Goal: Task Accomplishment & Management: Manage account settings

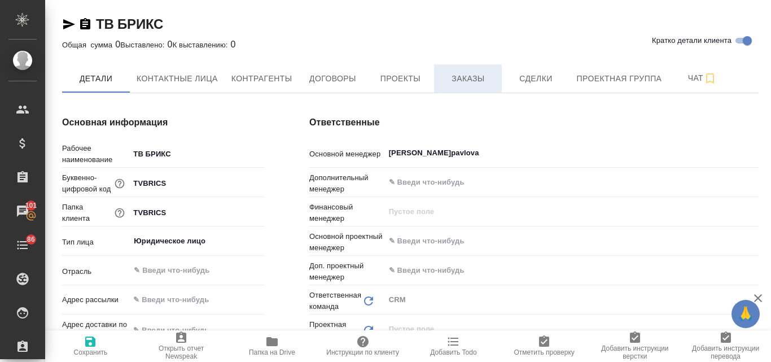
click at [463, 82] on span "Заказы" at bounding box center [468, 79] width 54 height 14
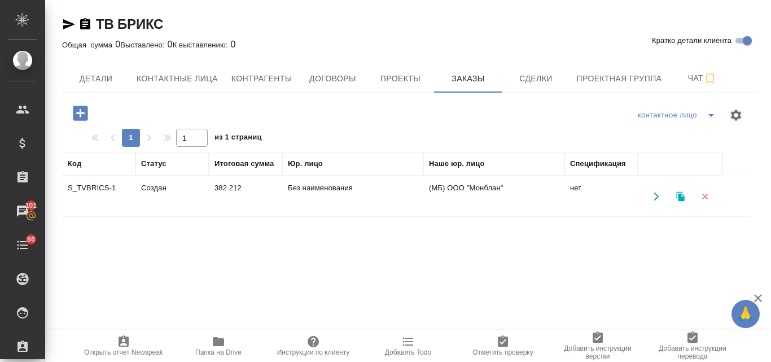
click at [160, 190] on td "Создан" at bounding box center [172, 197] width 73 height 40
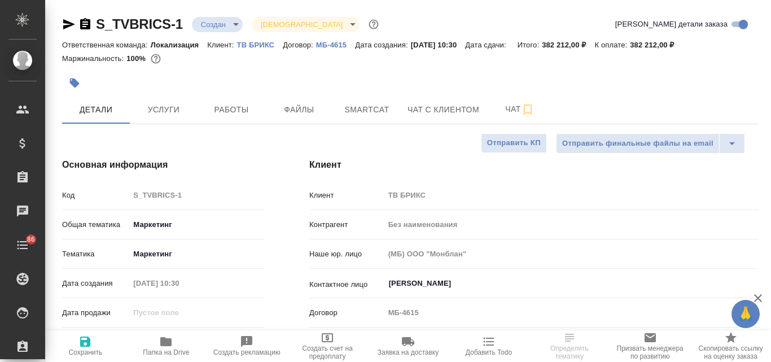
select select "RU"
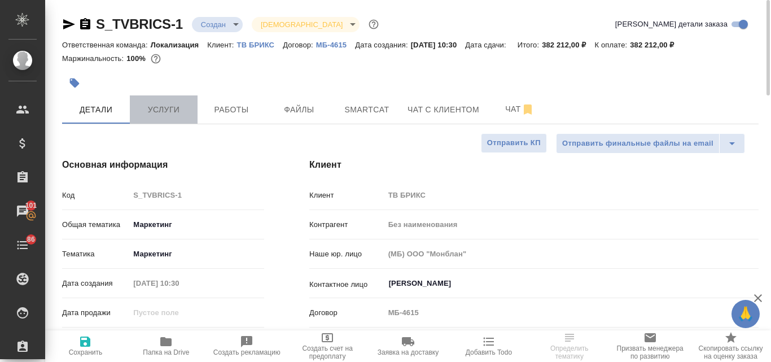
click at [148, 108] on span "Услуги" at bounding box center [164, 110] width 54 height 14
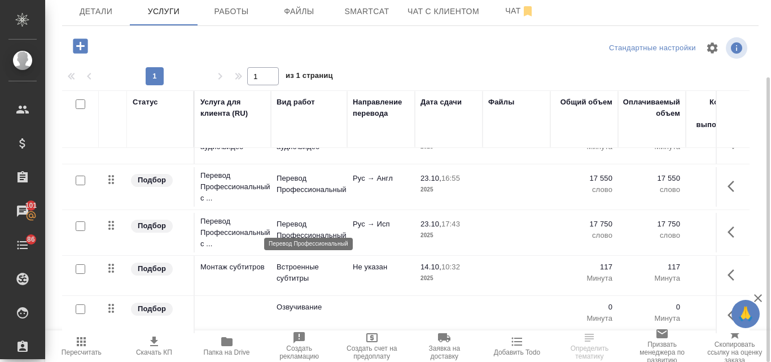
scroll to position [36, 0]
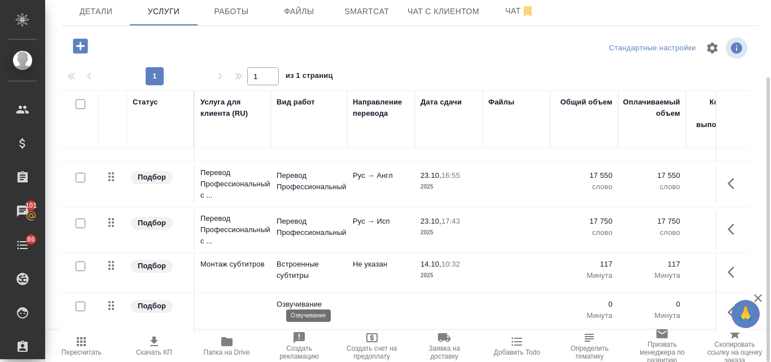
click at [296, 299] on p "Озвучивание" at bounding box center [309, 304] width 65 height 11
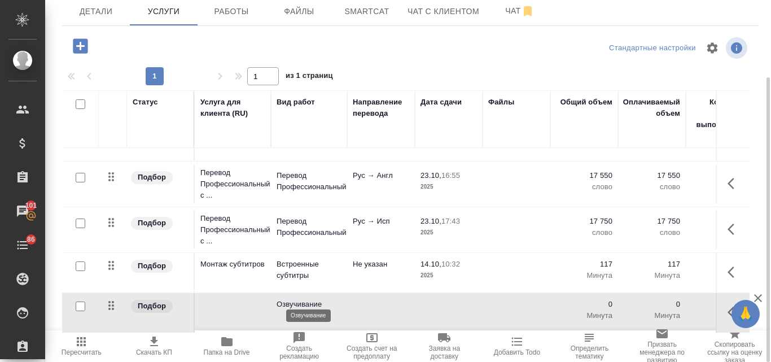
click at [296, 299] on p "Озвучивание" at bounding box center [309, 304] width 65 height 11
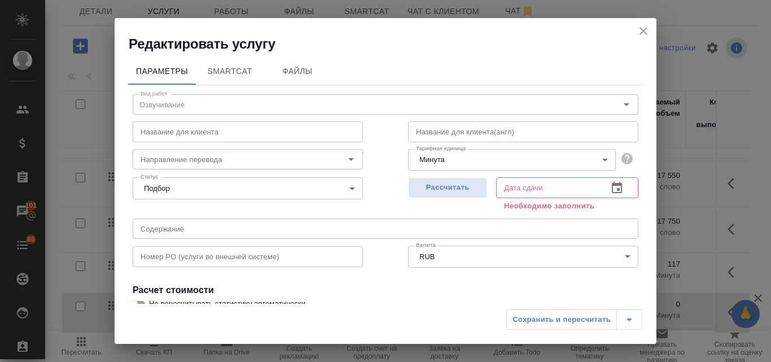
click at [191, 137] on input "text" at bounding box center [248, 131] width 230 height 20
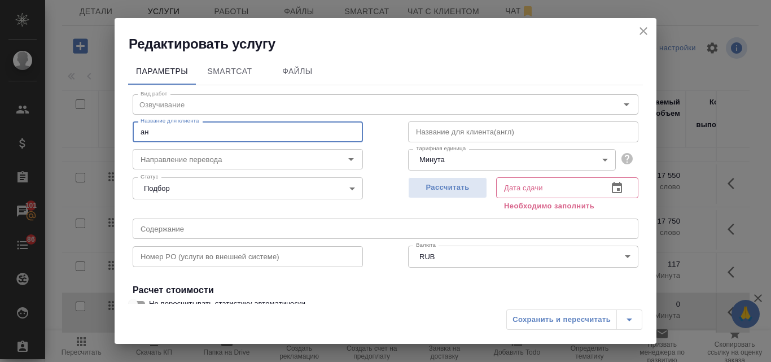
type input "[PERSON_NAME]"
click at [145, 134] on input "озвучание англ диктор" at bounding box center [248, 131] width 230 height 20
click at [195, 132] on input "Озвучание англ диктор" at bounding box center [248, 131] width 230 height 20
type input "Озвучание англ диктор"
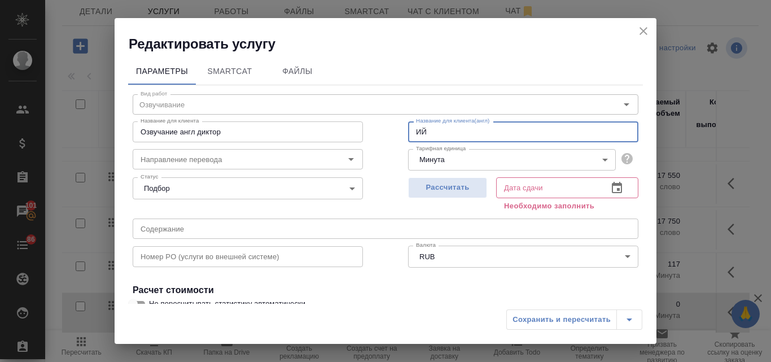
type input "[PERSON_NAME]"
click at [194, 133] on input "Озвучание англ диктор" at bounding box center [248, 131] width 230 height 20
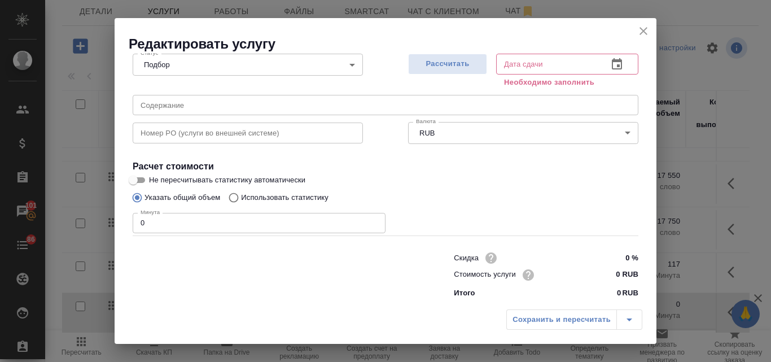
scroll to position [128, 0]
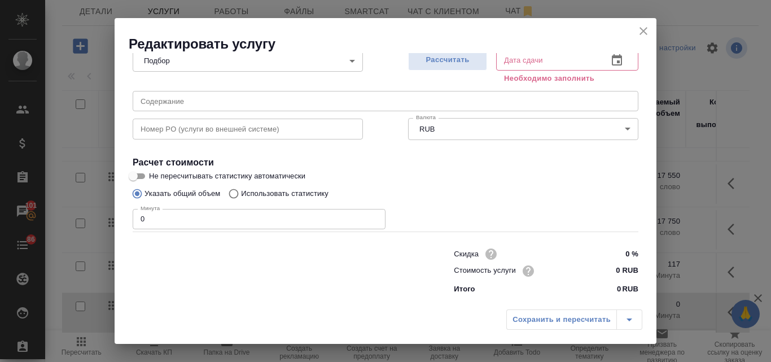
type input "Озвучание английский язык"
click at [608, 270] on input "0 RUB" at bounding box center [617, 271] width 42 height 16
type input "3500 RUB"
click at [640, 36] on icon "close" at bounding box center [644, 31] width 14 height 14
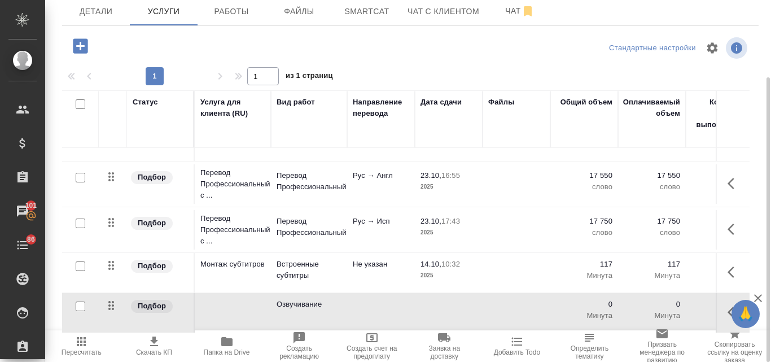
click at [435, 302] on td at bounding box center [449, 313] width 68 height 40
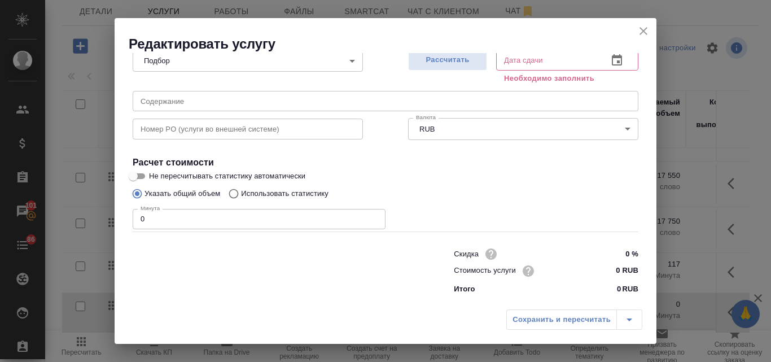
click at [255, 215] on input "0" at bounding box center [259, 219] width 253 height 20
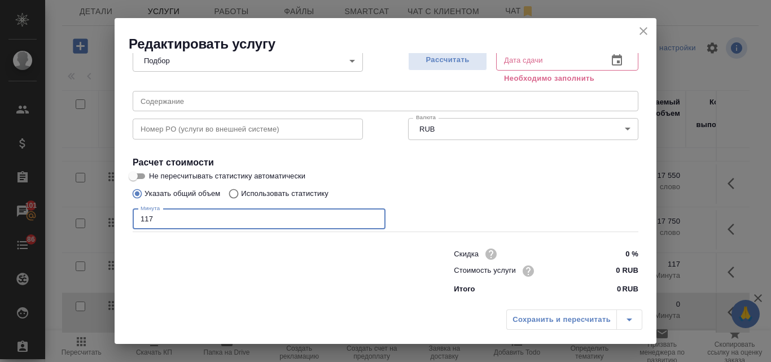
type input "117"
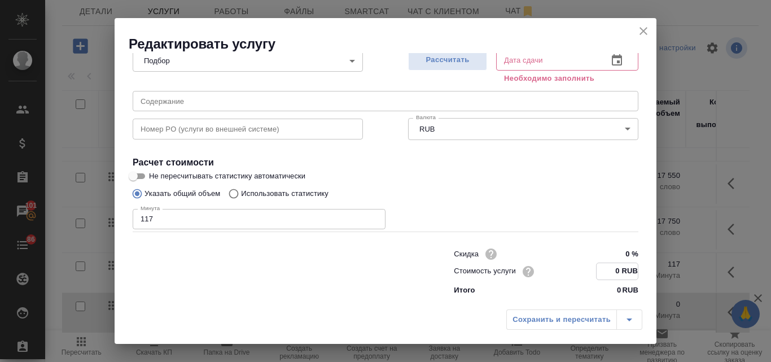
click at [606, 274] on input "0 RUB" at bounding box center [617, 271] width 41 height 16
type input "3500 RUB"
click at [438, 64] on span "Рассчитать" at bounding box center [447, 60] width 67 height 13
type input "[DATE] 21:10"
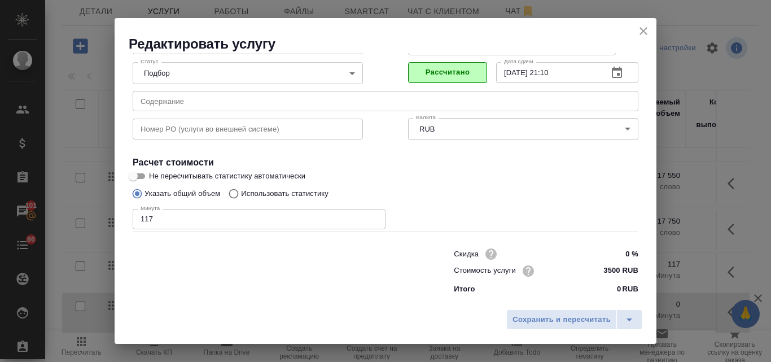
scroll to position [115, 0]
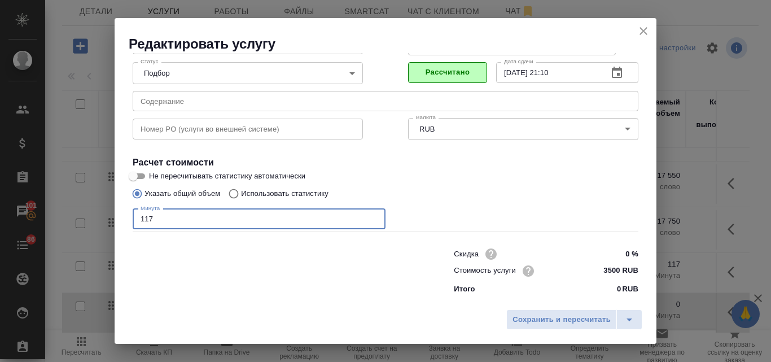
click at [159, 215] on input "117" at bounding box center [259, 219] width 253 height 20
type input "108"
click at [419, 69] on span "Рассчитать" at bounding box center [447, 72] width 67 height 13
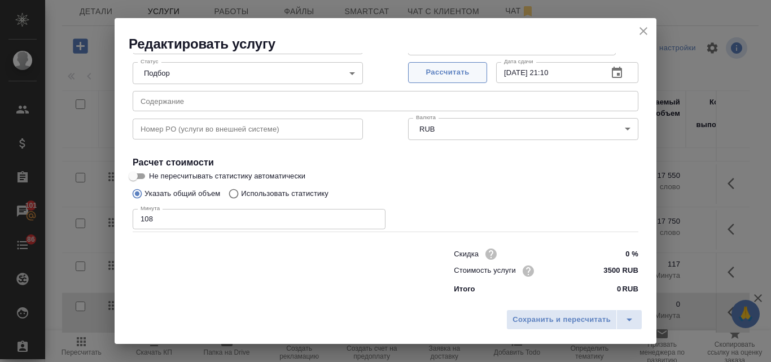
type input "[DATE] 21:12"
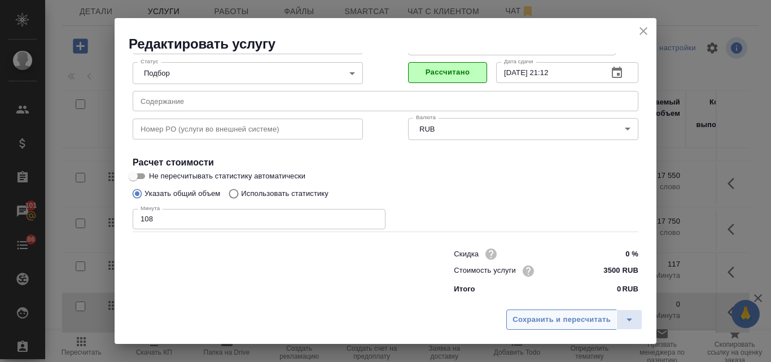
click at [553, 318] on span "Сохранить и пересчитать" at bounding box center [562, 319] width 98 height 13
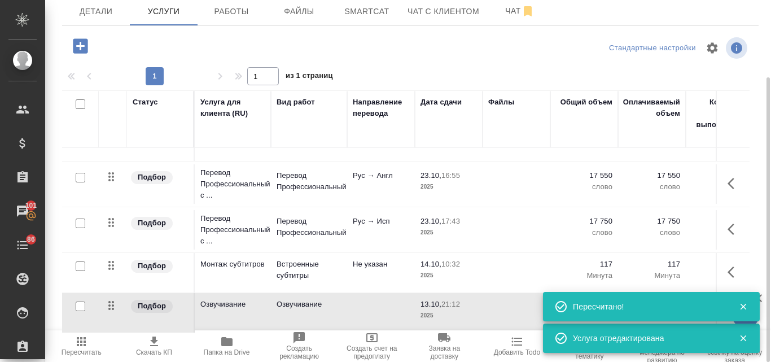
scroll to position [36, 0]
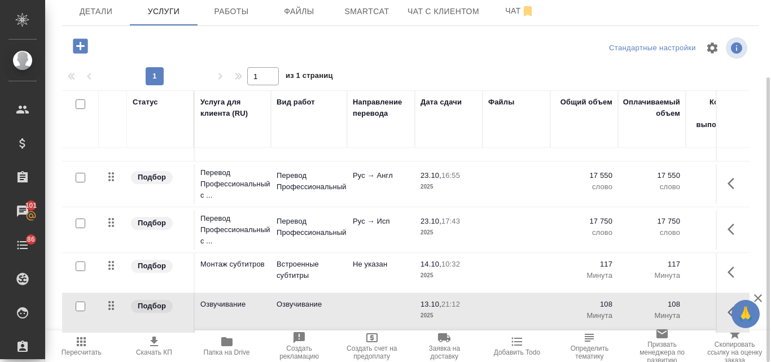
click at [80, 50] on icon "button" at bounding box center [80, 45] width 15 height 15
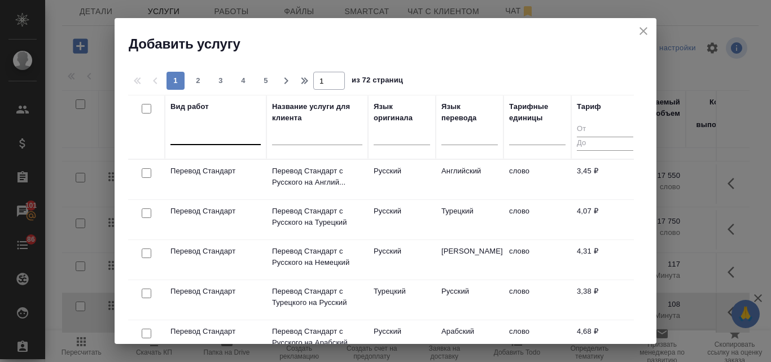
click at [194, 136] on div at bounding box center [216, 133] width 90 height 16
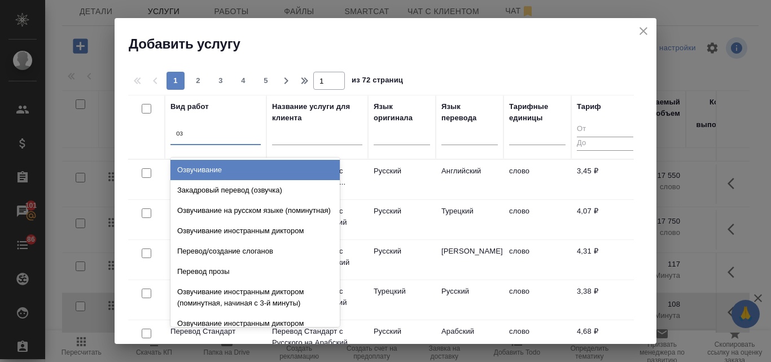
type input "озв"
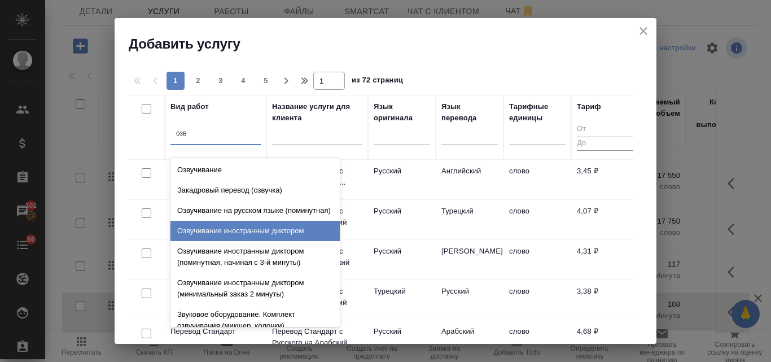
click at [222, 236] on div "Озвучивание иностранным диктором" at bounding box center [255, 231] width 169 height 20
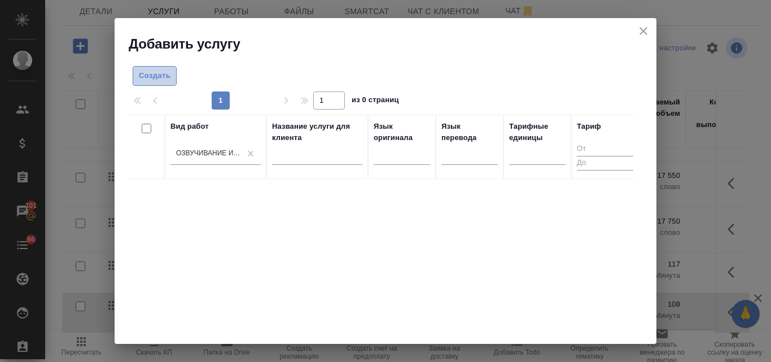
click at [164, 71] on span "Создать" at bounding box center [155, 75] width 32 height 13
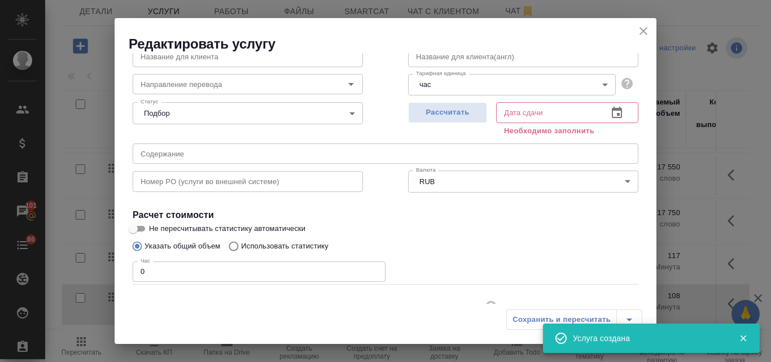
scroll to position [0, 0]
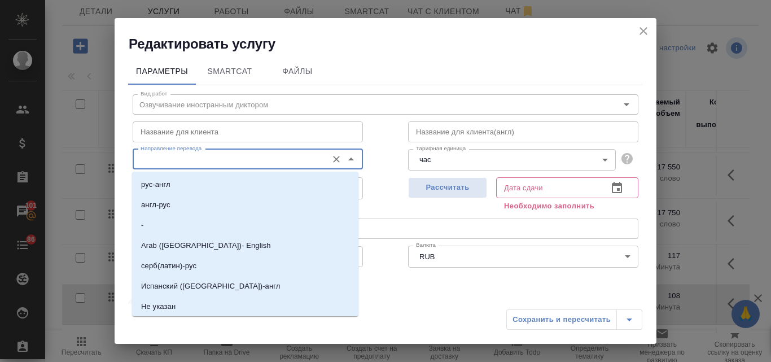
click at [219, 159] on input "Направление перевода" at bounding box center [229, 159] width 186 height 14
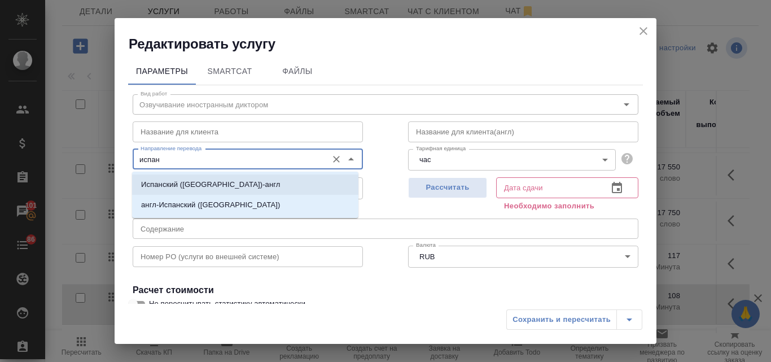
click at [170, 186] on p "Испанский ([GEOGRAPHIC_DATA])-англ" at bounding box center [210, 184] width 139 height 11
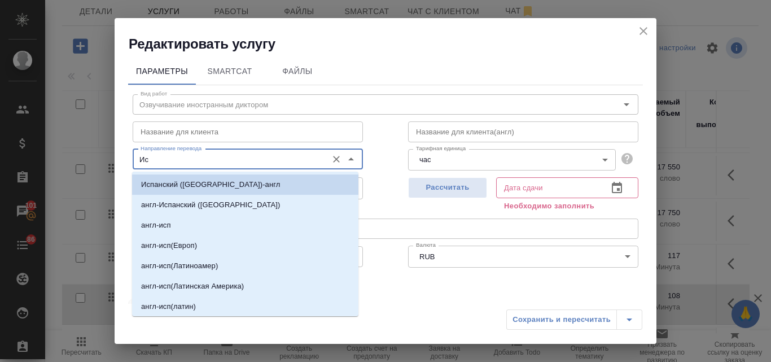
type input "[PERSON_NAME]"
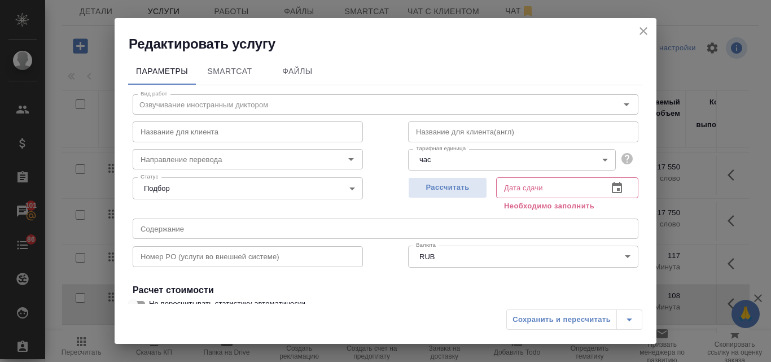
click at [381, 189] on div "Статус Подбор none Статус" at bounding box center [248, 186] width 276 height 73
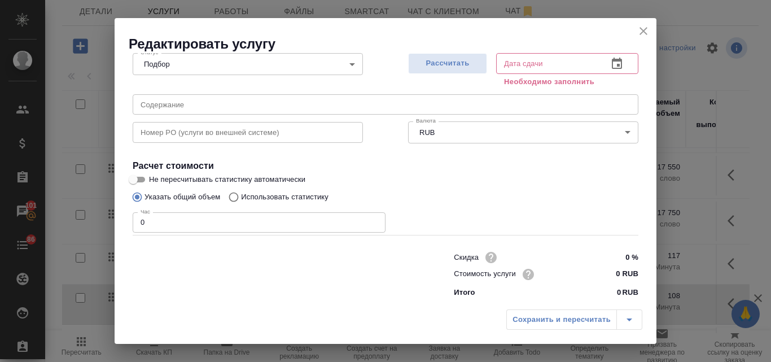
scroll to position [128, 0]
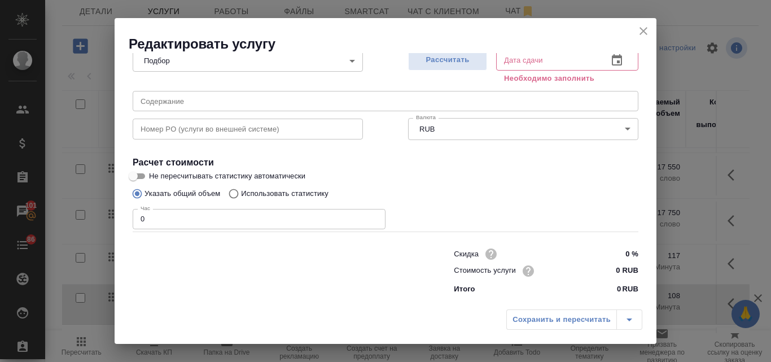
click at [160, 217] on input "0" at bounding box center [259, 219] width 253 height 20
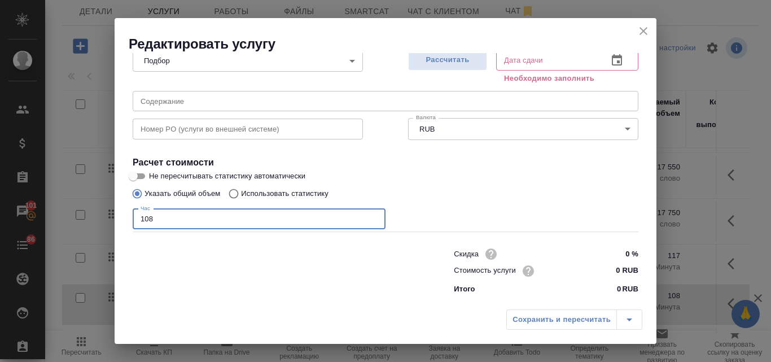
type input "108"
click at [609, 272] on input "0 RUB" at bounding box center [617, 271] width 42 height 16
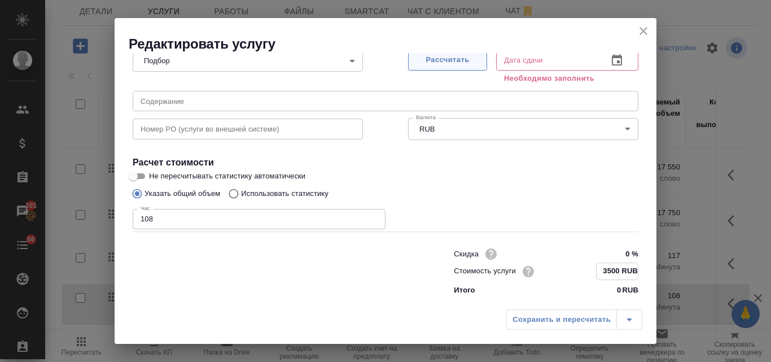
type input "3500 RUB"
click at [455, 63] on span "Рассчитать" at bounding box center [447, 60] width 67 height 13
type input "[DATE] 21:13"
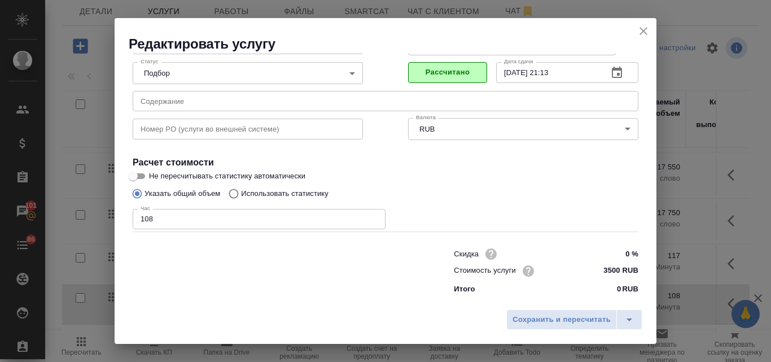
scroll to position [115, 0]
click at [544, 324] on span "Сохранить и пересчитать" at bounding box center [562, 319] width 98 height 13
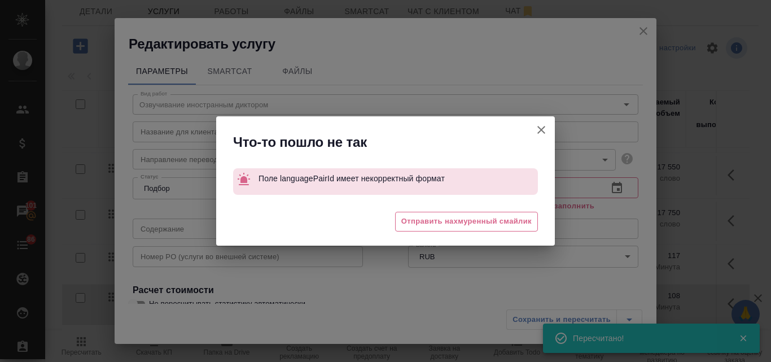
click at [543, 131] on icon "button" at bounding box center [542, 130] width 8 height 8
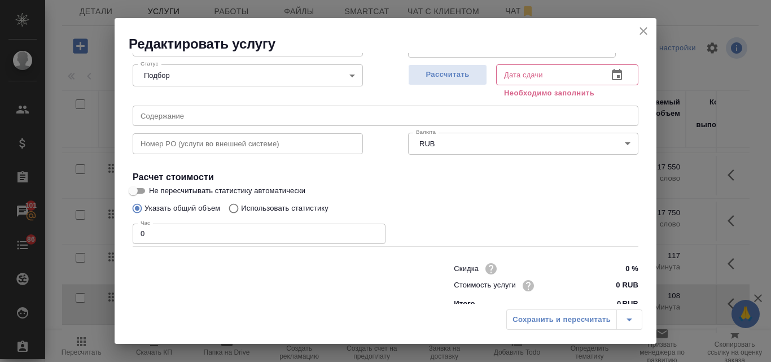
scroll to position [0, 0]
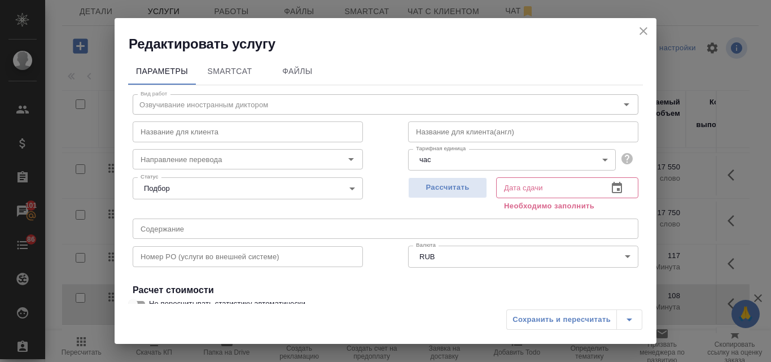
drag, startPoint x: 281, startPoint y: 102, endPoint x: 224, endPoint y: 102, distance: 57.0
click at [224, 102] on div "Название для клиента Название для клиента" at bounding box center [248, 130] width 276 height 72
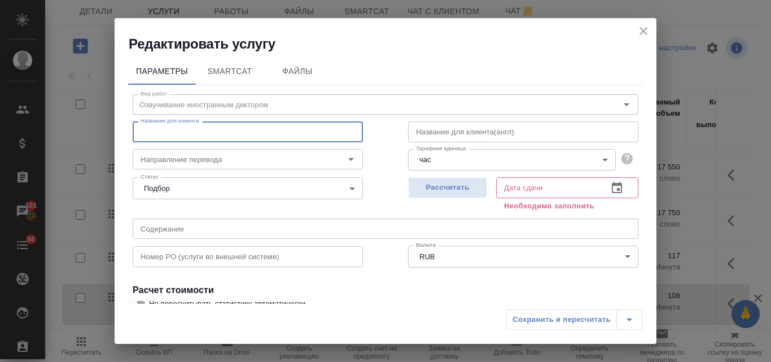
click at [149, 134] on input "text" at bounding box center [248, 131] width 230 height 20
click at [312, 132] on input "Озвучивание иностранным диктором (английский язык)" at bounding box center [248, 131] width 230 height 20
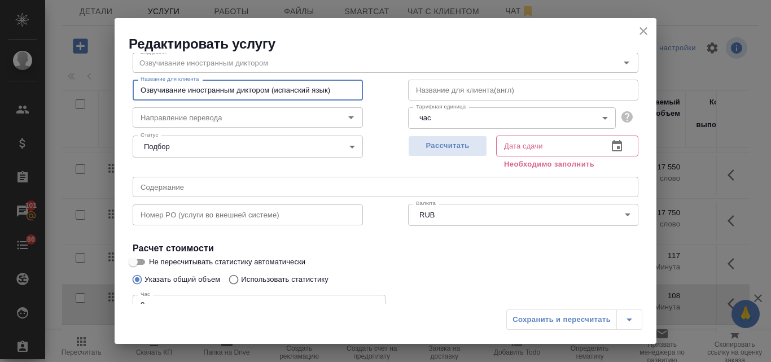
scroll to position [56, 0]
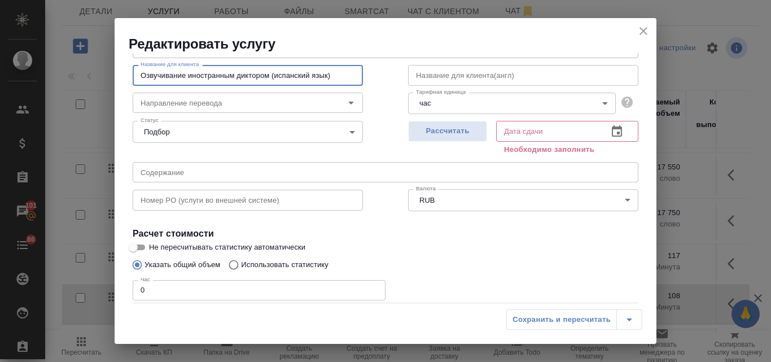
type input "Озвучивание иностранным диктором (испанский язык)"
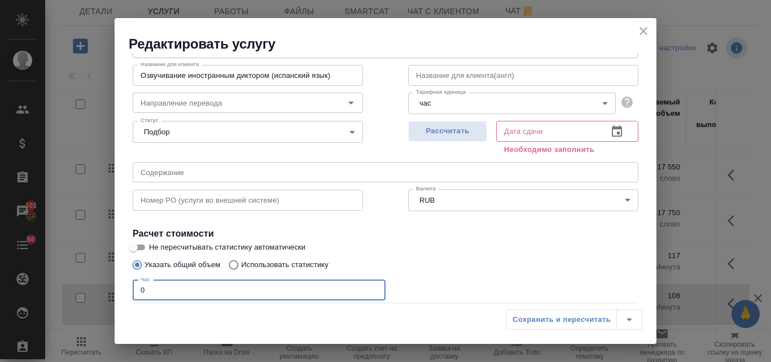
drag, startPoint x: 165, startPoint y: 287, endPoint x: 138, endPoint y: 287, distance: 27.1
click at [138, 287] on input "0" at bounding box center [259, 290] width 253 height 20
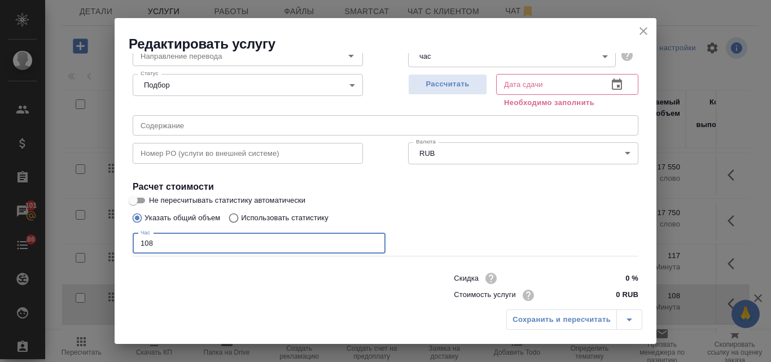
scroll to position [128, 0]
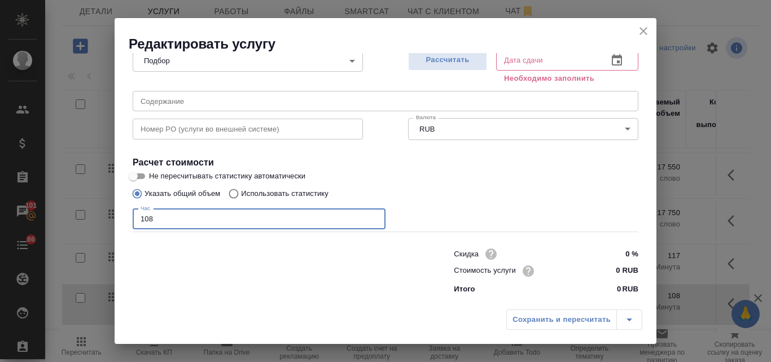
type input "108"
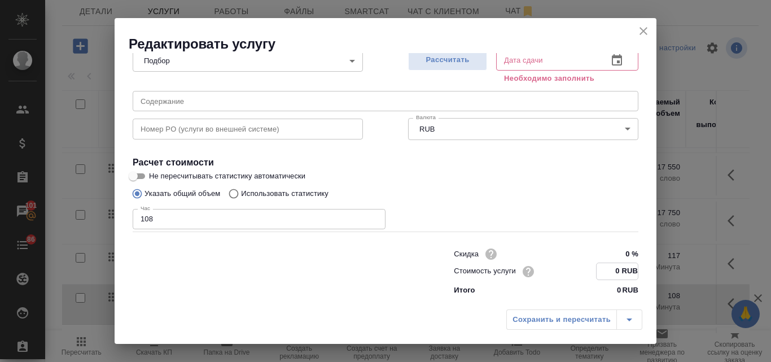
click at [609, 269] on input "0 RUB" at bounding box center [617, 271] width 41 height 16
type input "3500 RUB"
click at [471, 63] on span "Рассчитать" at bounding box center [447, 60] width 67 height 13
type input "[DATE] 21:13"
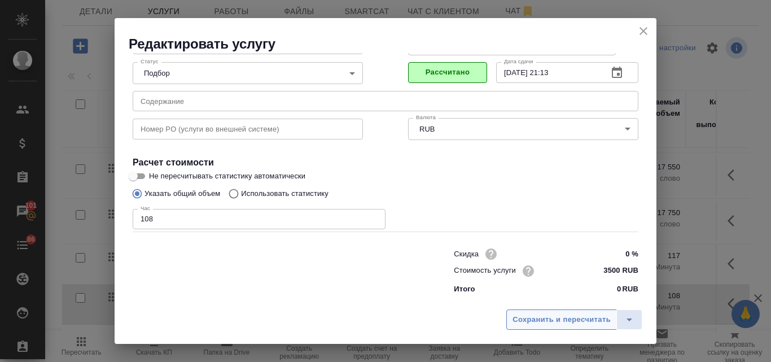
click at [565, 324] on span "Сохранить и пересчитать" at bounding box center [562, 319] width 98 height 13
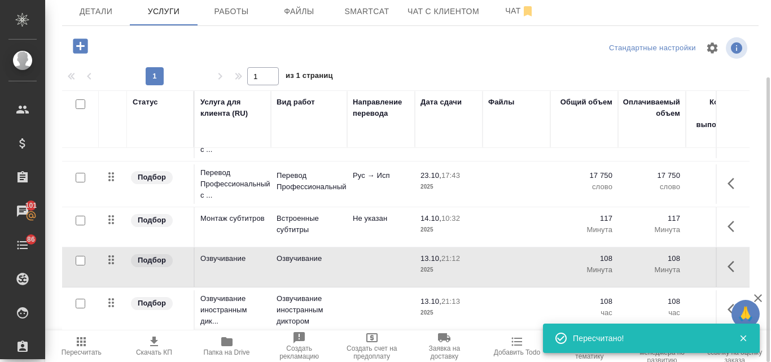
scroll to position [81, 0]
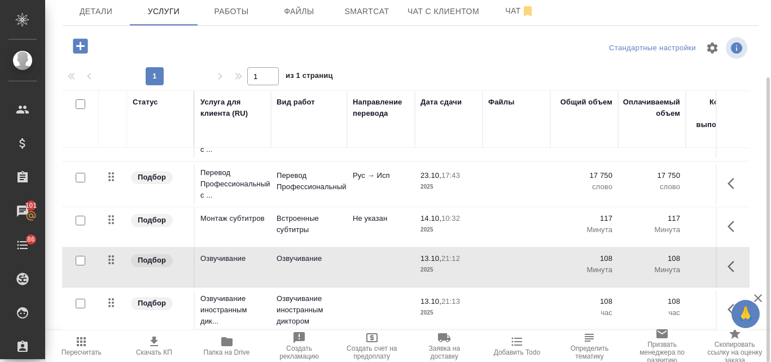
click at [334, 257] on td "Озвучивание" at bounding box center [309, 267] width 76 height 40
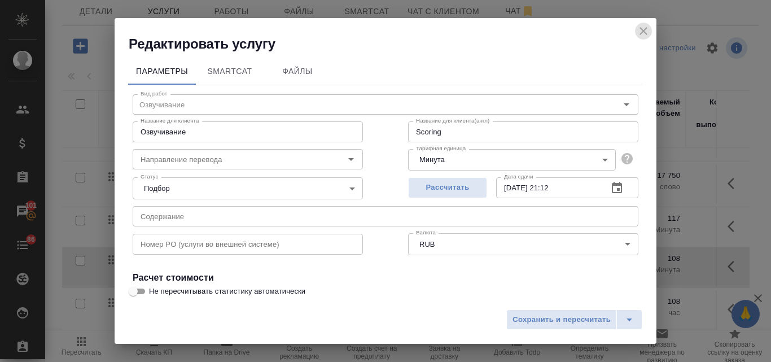
click at [649, 32] on icon "close" at bounding box center [644, 31] width 14 height 14
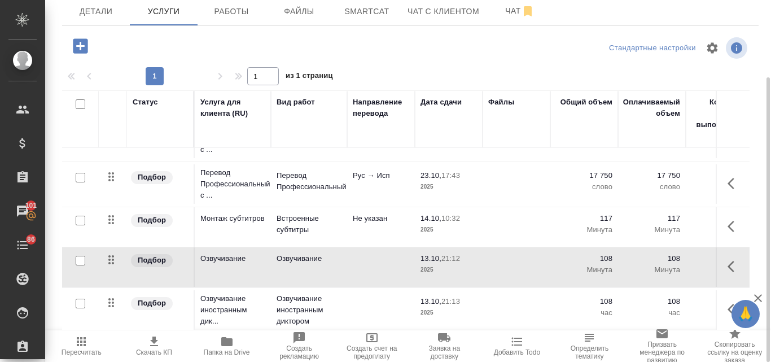
click at [247, 265] on td "Озвучивание" at bounding box center [233, 267] width 76 height 40
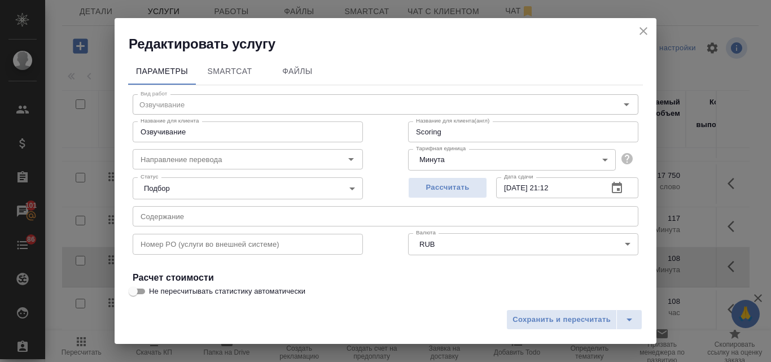
click at [203, 103] on div "Название для клиента Озвучивание Название для клиента" at bounding box center [248, 130] width 276 height 72
click at [620, 104] on div "Название для клиента(англ) Scoring Название для клиента(англ)" at bounding box center [524, 130] width 276 height 72
click at [648, 36] on icon "close" at bounding box center [644, 31] width 14 height 14
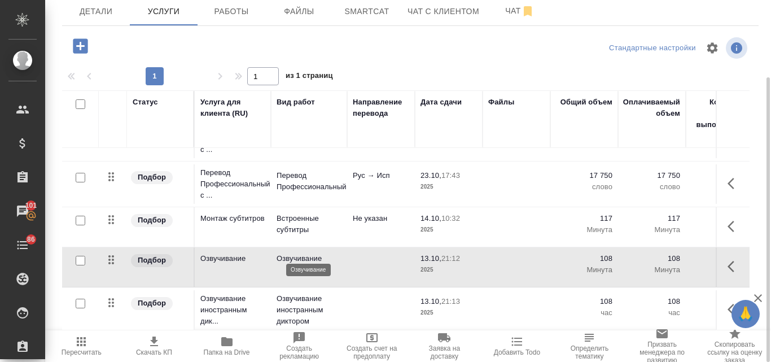
click at [312, 255] on p "Озвучивание" at bounding box center [309, 258] width 65 height 11
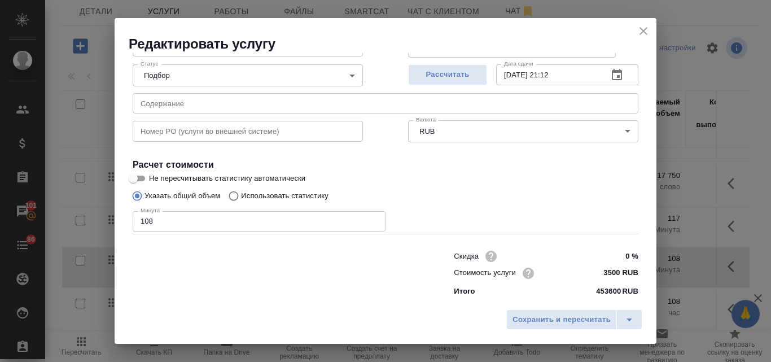
scroll to position [0, 0]
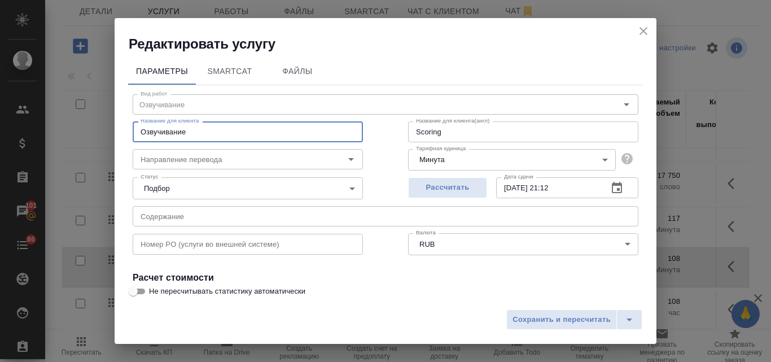
click at [339, 134] on input "Озвучивание" at bounding box center [248, 131] width 230 height 20
type input "Озвучивание иностранным диктором (английский язык)"
click at [538, 318] on span "Сохранить и пересчитать" at bounding box center [562, 319] width 98 height 13
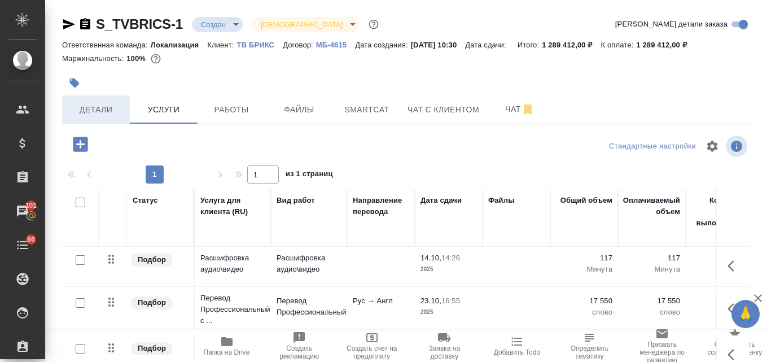
click at [105, 108] on span "Детали" at bounding box center [96, 110] width 54 height 14
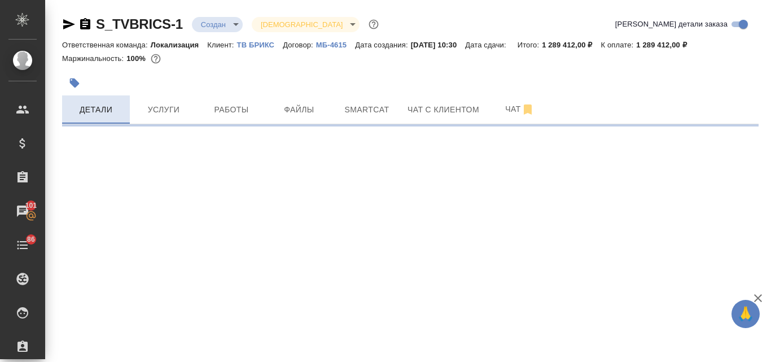
select select "RU"
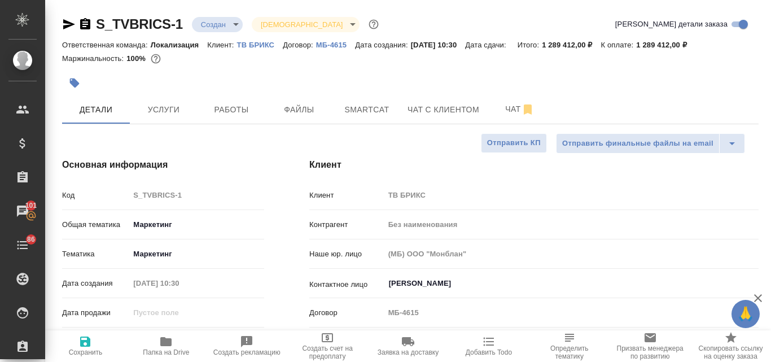
type textarea "x"
click at [320, 114] on span "Файлы" at bounding box center [299, 110] width 54 height 14
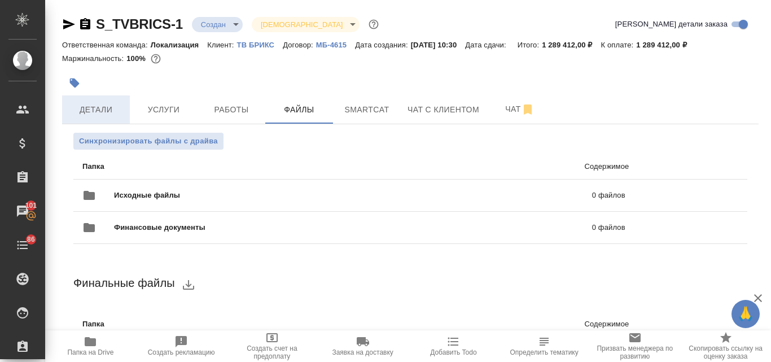
click at [85, 107] on span "Детали" at bounding box center [96, 110] width 54 height 14
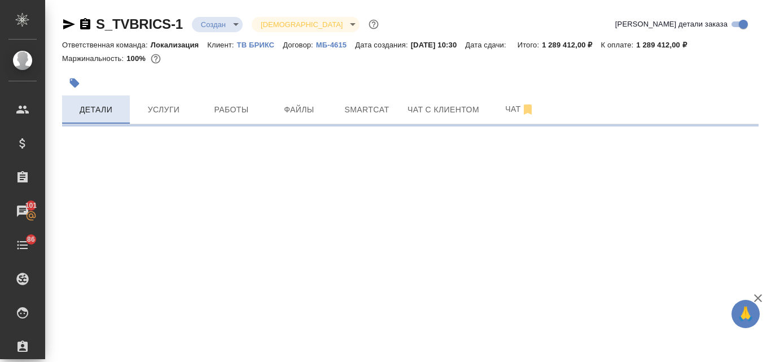
select select "RU"
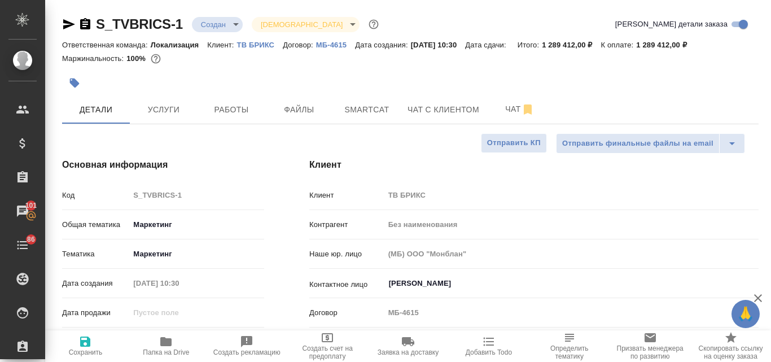
type textarea "x"
click at [167, 116] on span "Услуги" at bounding box center [164, 110] width 54 height 14
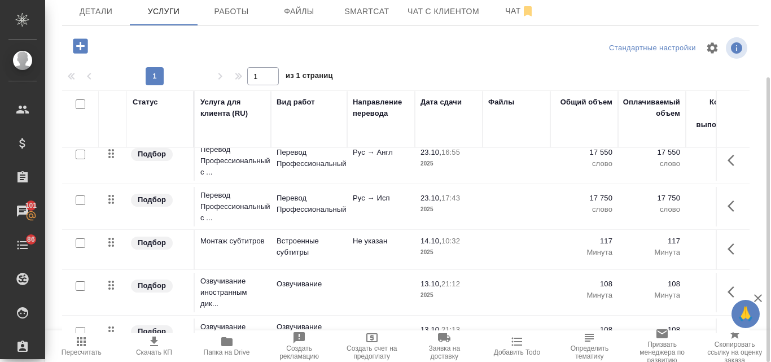
scroll to position [87, 0]
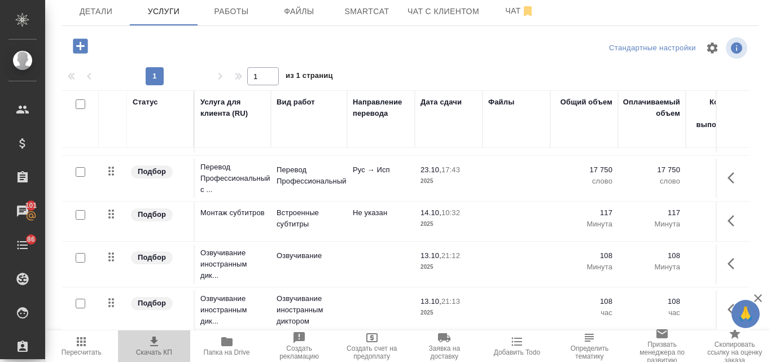
click at [152, 344] on icon "button" at bounding box center [154, 342] width 14 height 14
click at [102, 14] on span "Детали" at bounding box center [96, 12] width 54 height 14
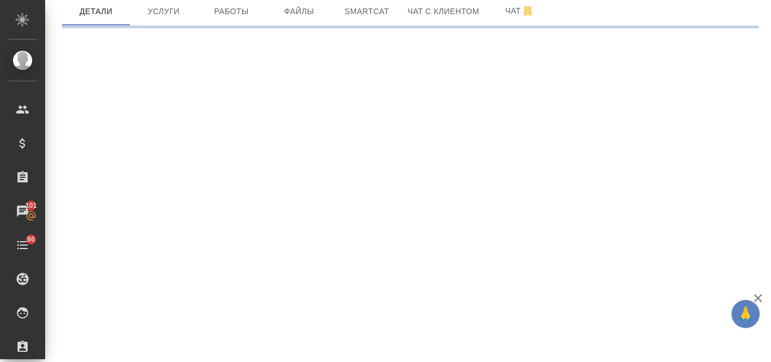
select select "RU"
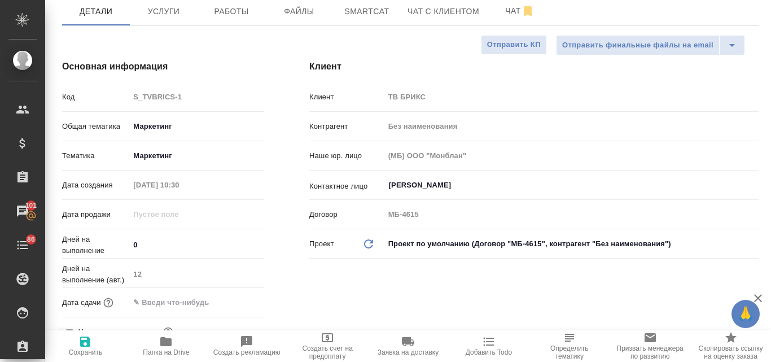
type textarea "x"
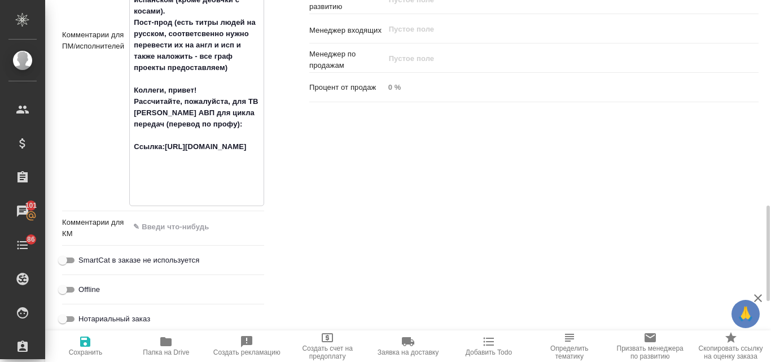
scroll to position [776, 0]
drag, startPoint x: 165, startPoint y: 149, endPoint x: 206, endPoint y: 200, distance: 66.3
click at [206, 200] on textarea "Обращаю внимание, что есть персонаж-[PERSON_NAME] (девочка с [PERSON_NAME], она…" at bounding box center [197, 39] width 134 height 324
type textarea "x"
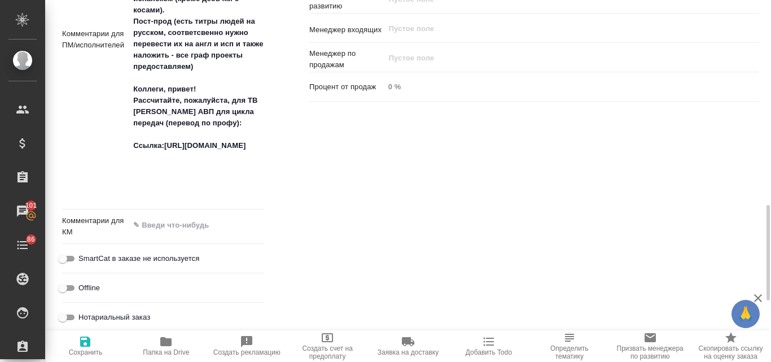
type textarea "x"
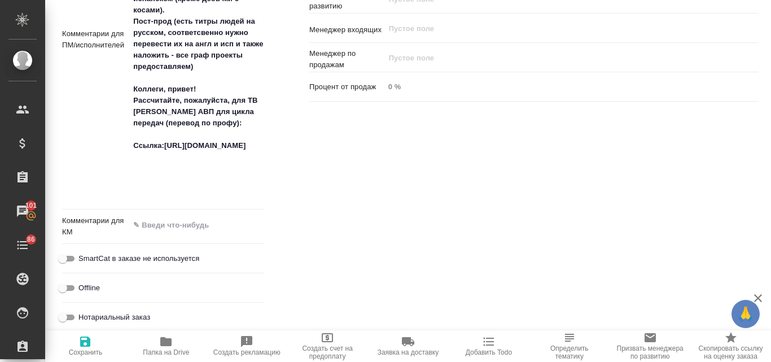
scroll to position [776, 0]
type textarea "x"
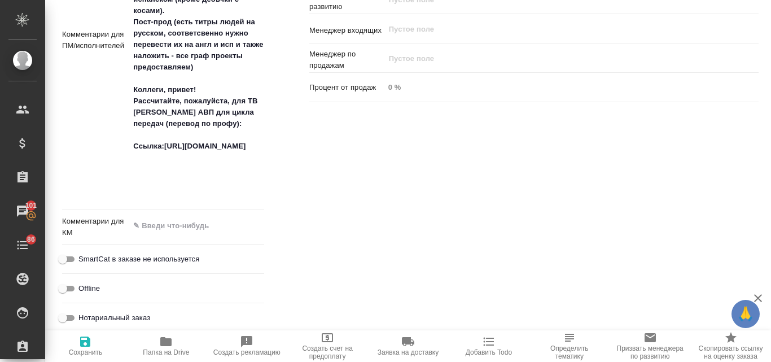
type textarea "x"
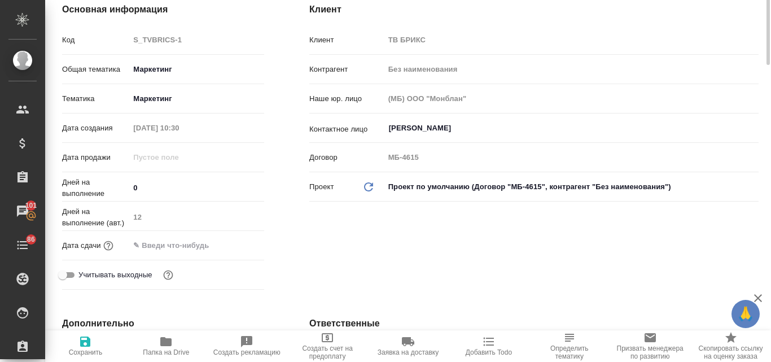
scroll to position [0, 0]
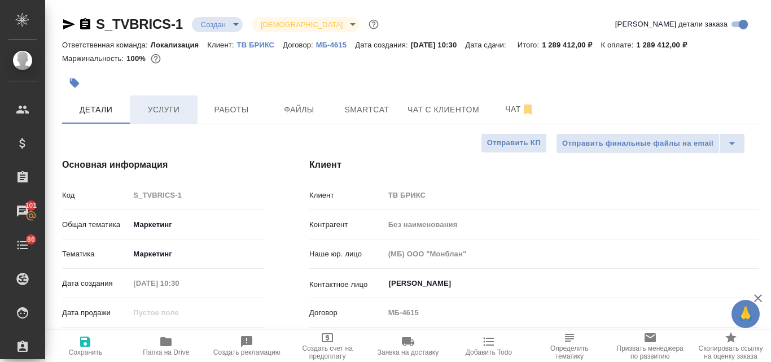
type textarea "x"
click at [184, 107] on span "Услуги" at bounding box center [164, 110] width 54 height 14
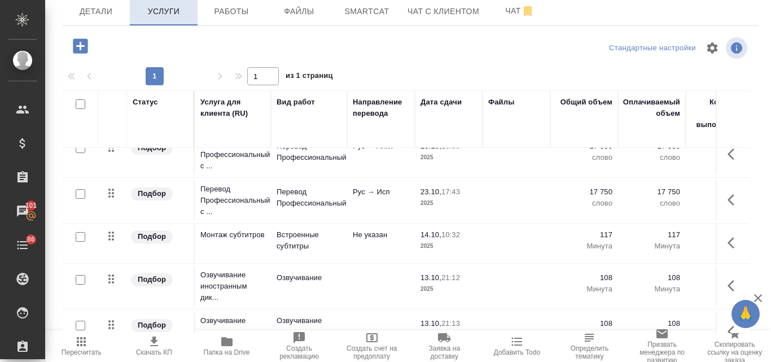
scroll to position [87, 0]
